Goal: Information Seeking & Learning: Learn about a topic

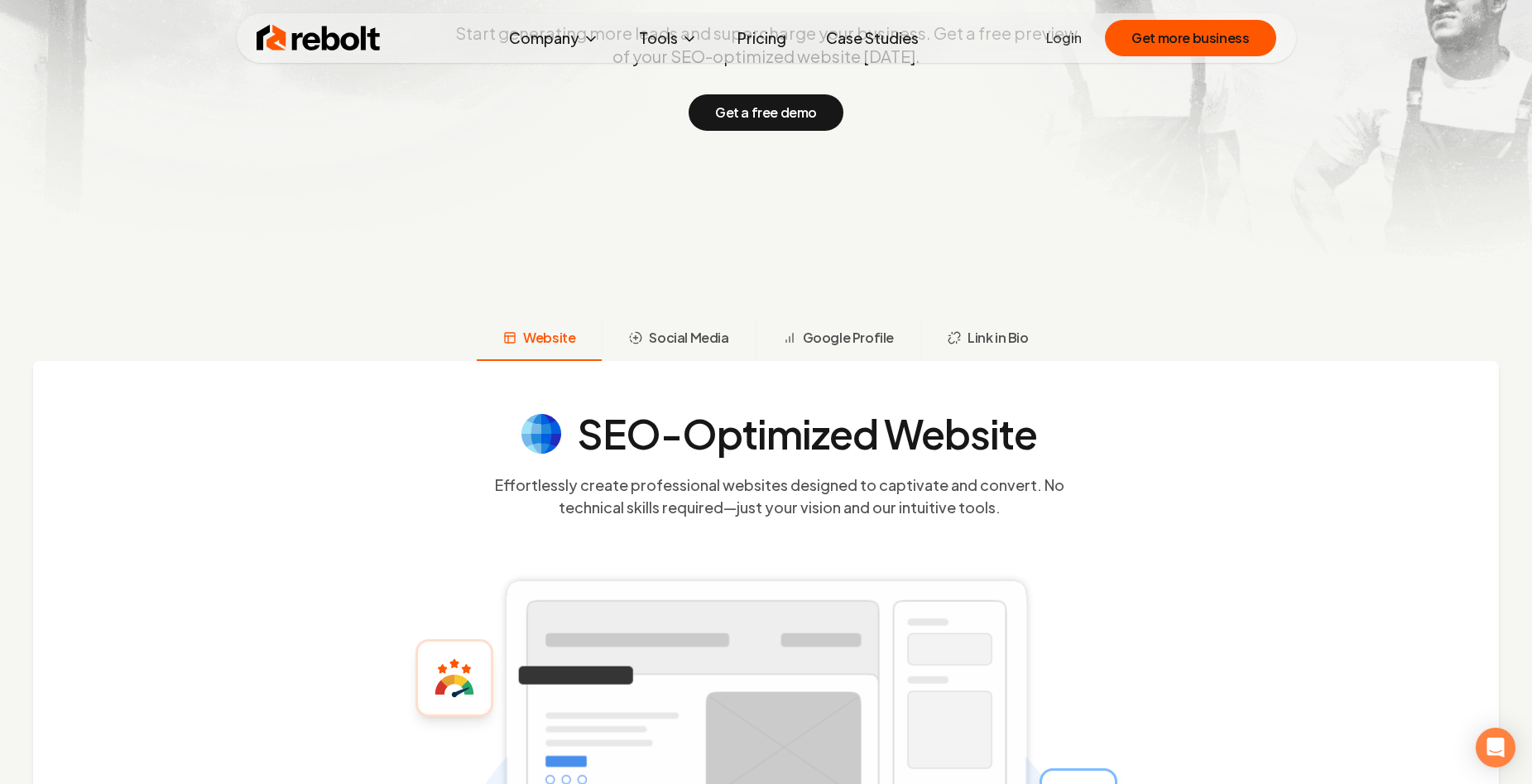
scroll to position [248, 0]
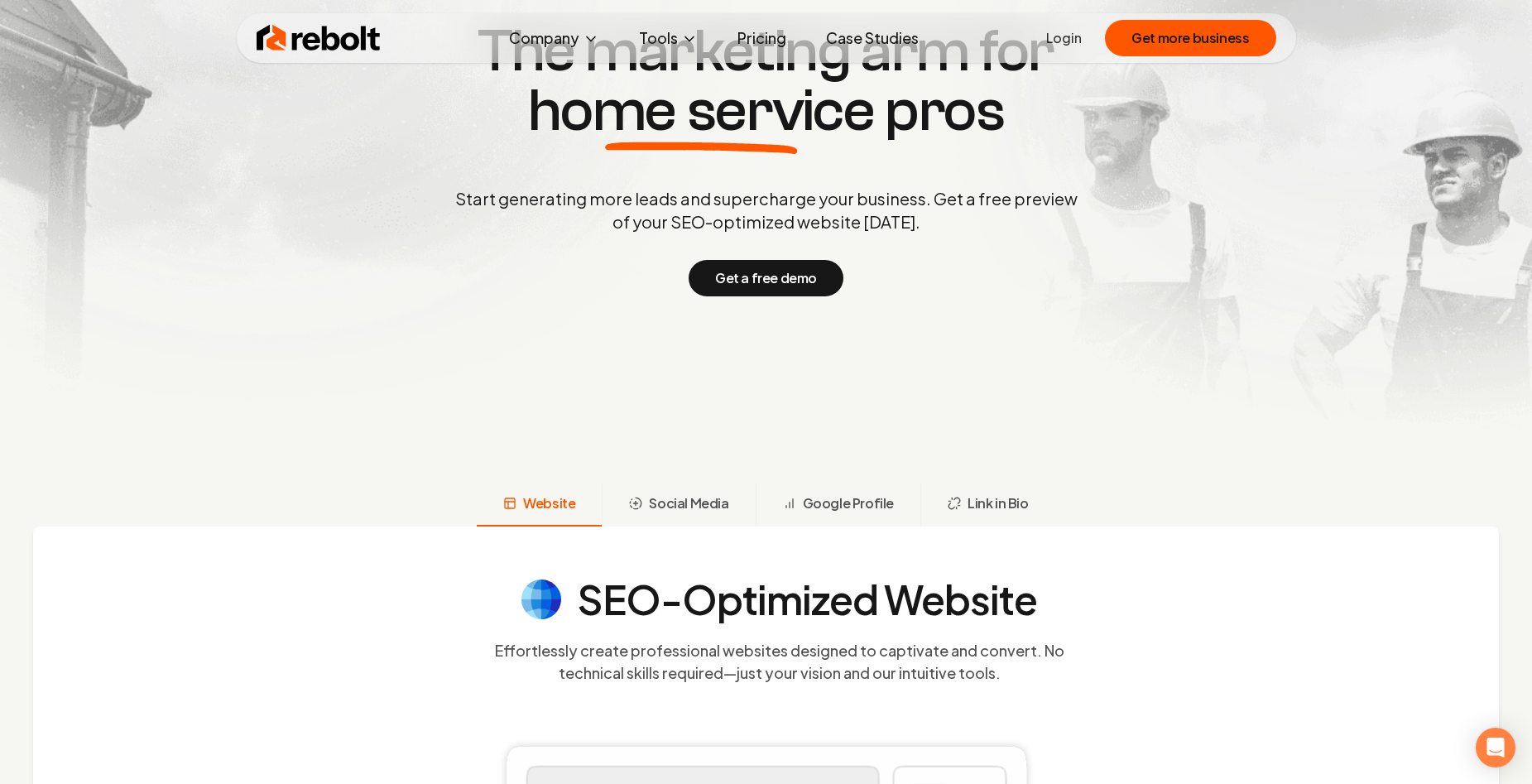
click at [761, 31] on link "Pricing" at bounding box center [761, 38] width 75 height 33
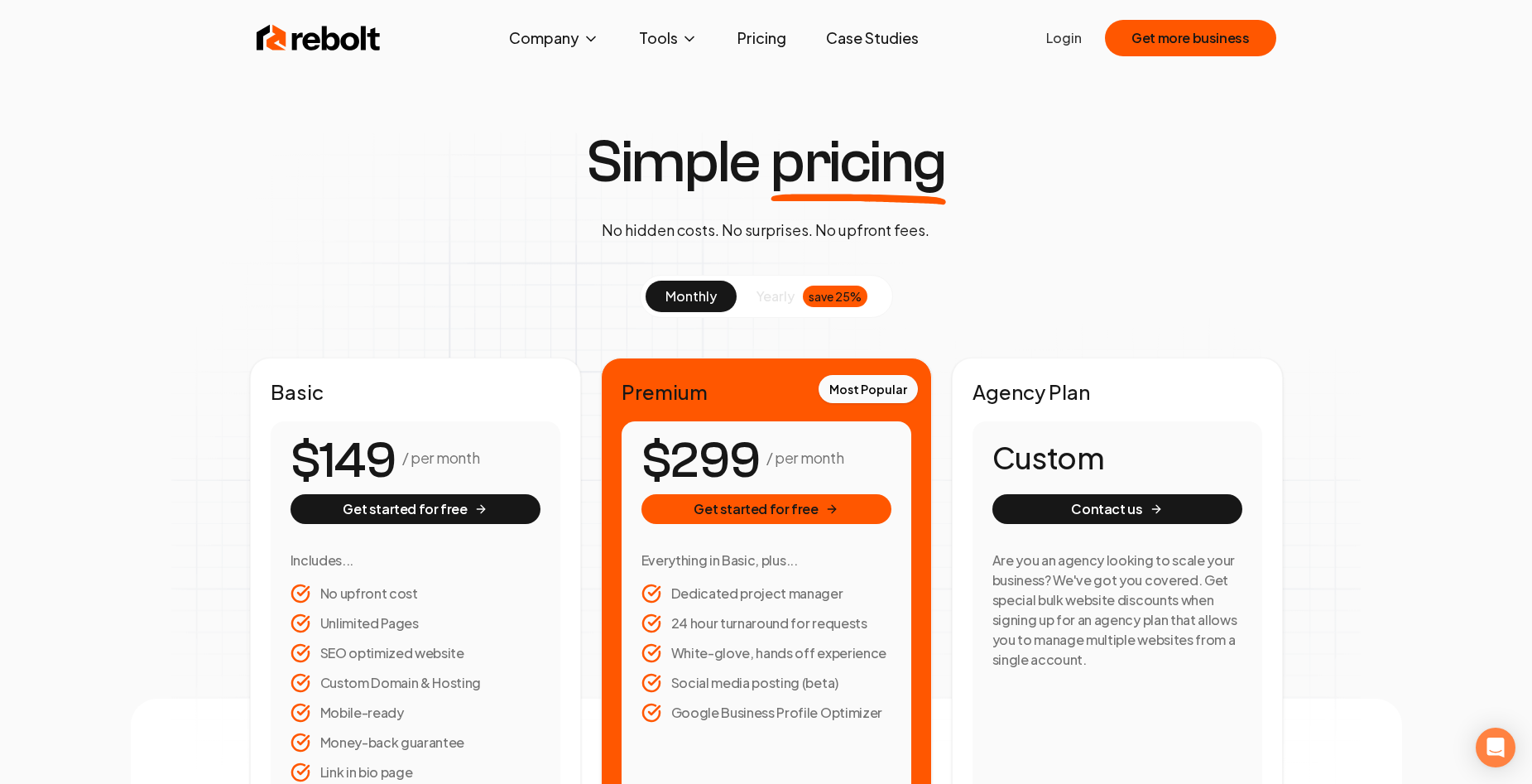
click at [820, 38] on link "Case Studies" at bounding box center [872, 38] width 119 height 33
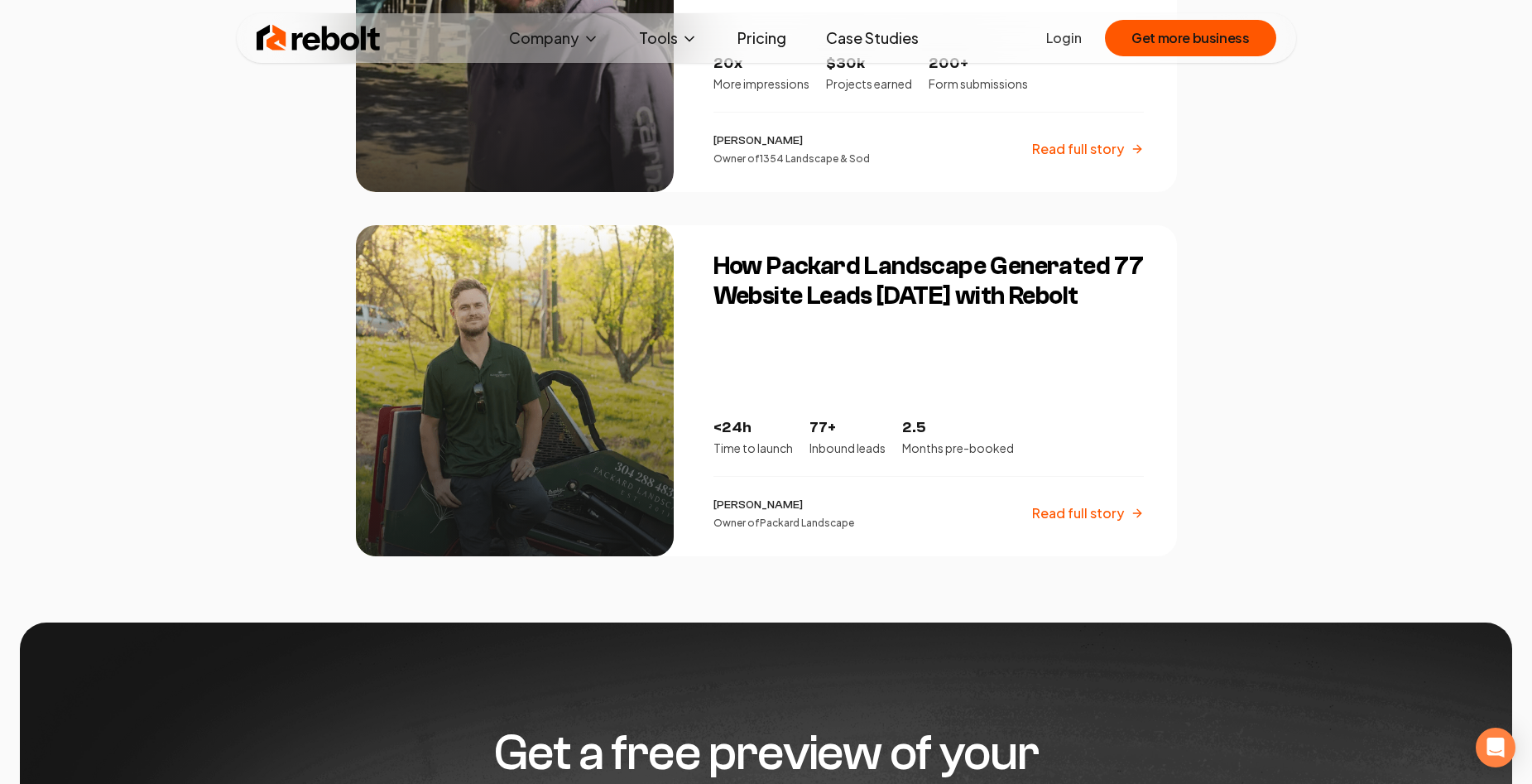
scroll to position [2647, 0]
